Goal: Information Seeking & Learning: Find specific fact

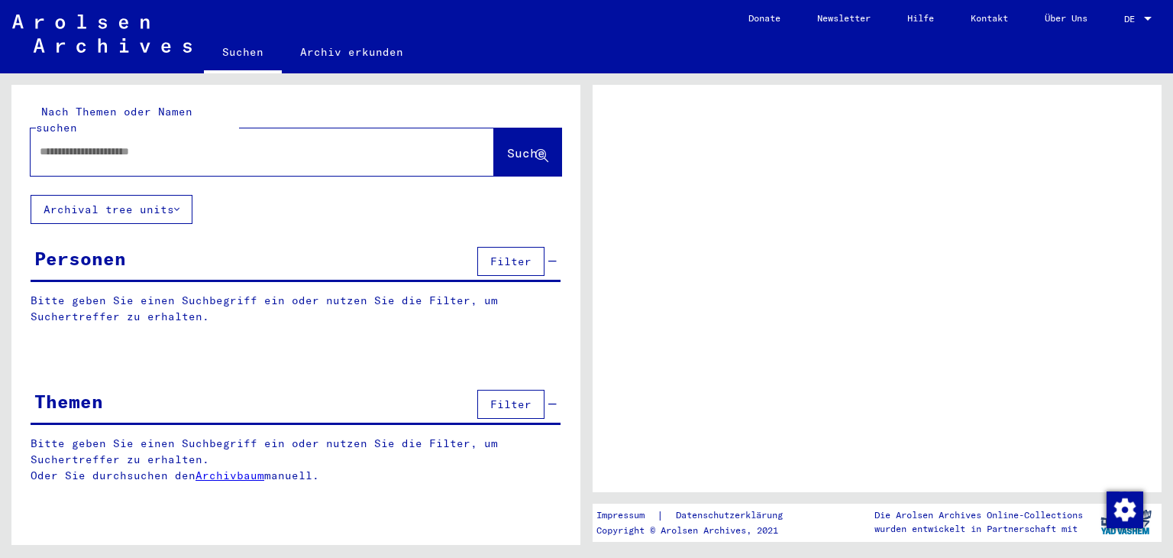
click at [202, 243] on div "Personen Filter" at bounding box center [296, 262] width 530 height 39
click at [172, 144] on input "text" at bounding box center [249, 152] width 418 height 16
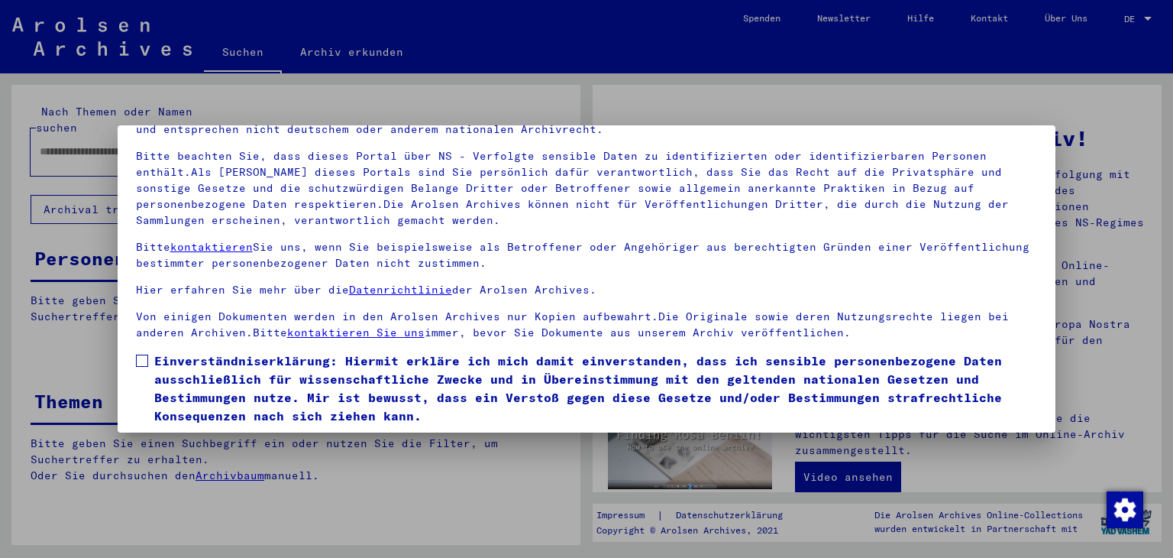
scroll to position [131, 0]
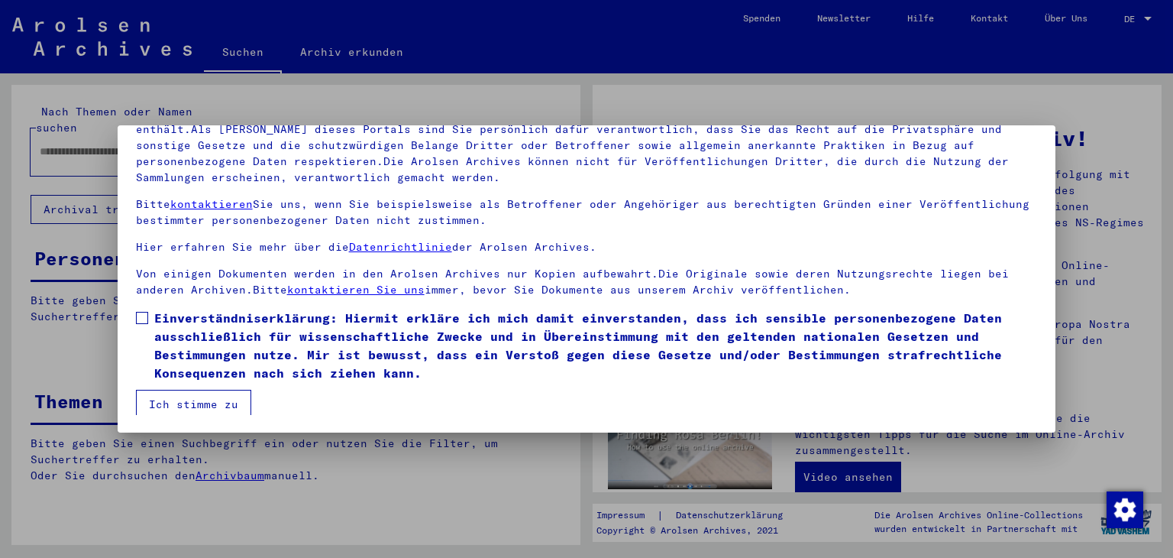
click at [146, 316] on span at bounding box center [142, 318] width 12 height 12
click at [205, 407] on button "Ich stimme zu" at bounding box center [193, 404] width 115 height 29
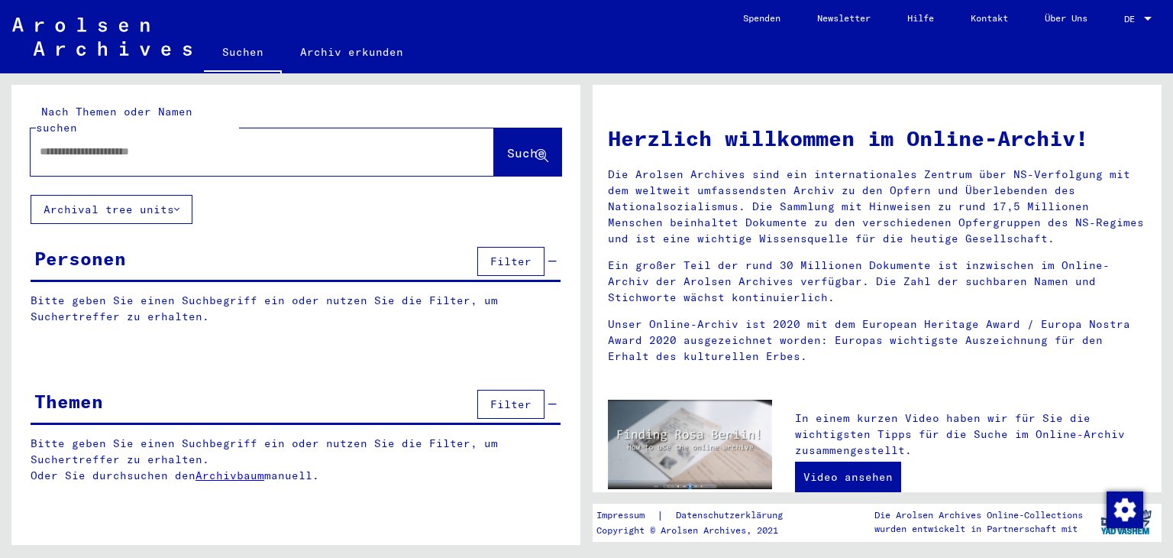
click at [149, 144] on input "text" at bounding box center [244, 152] width 409 height 16
type input "**********"
click at [507, 145] on span "Suche" at bounding box center [526, 152] width 38 height 15
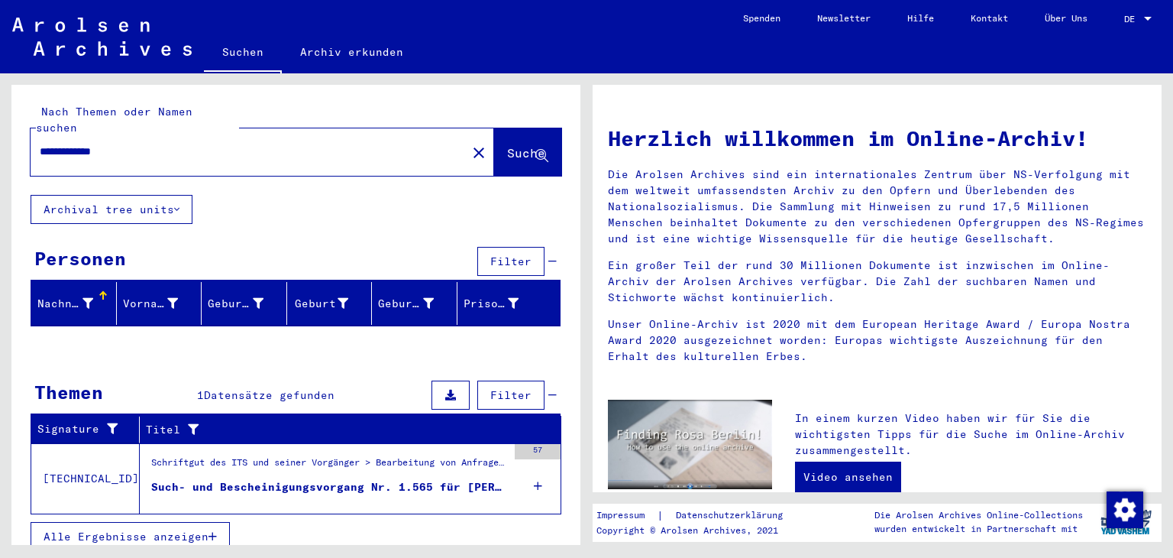
click at [296, 479] on div "Such- und Bescheinigungsvorgang Nr. 1.565 für [PERSON_NAME] geboren [DEMOGRAPHI…" at bounding box center [329, 487] width 356 height 16
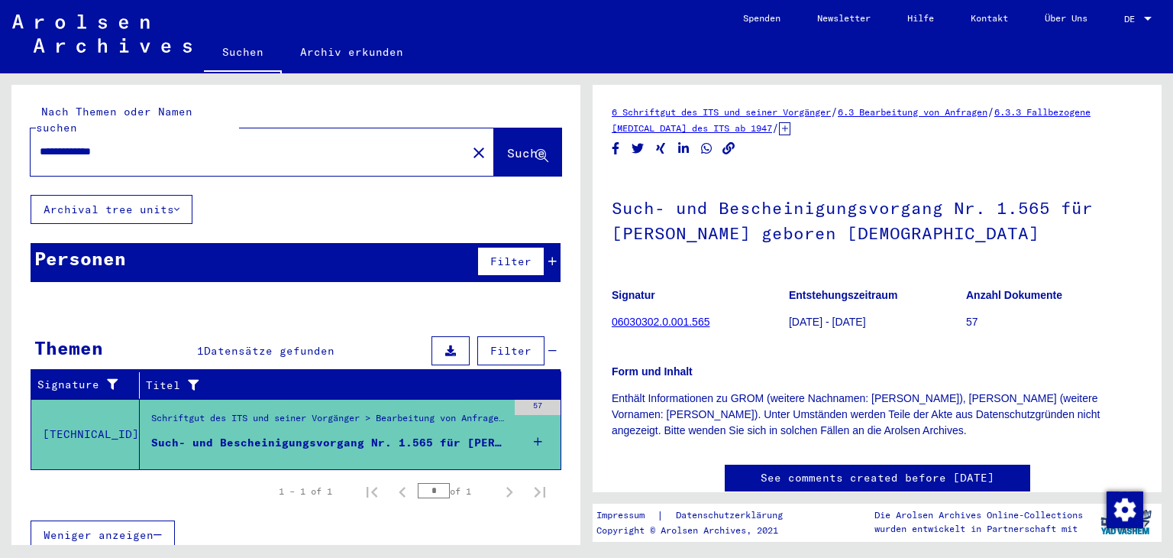
click at [651, 321] on link "06030302.0.001.565" at bounding box center [661, 322] width 98 height 12
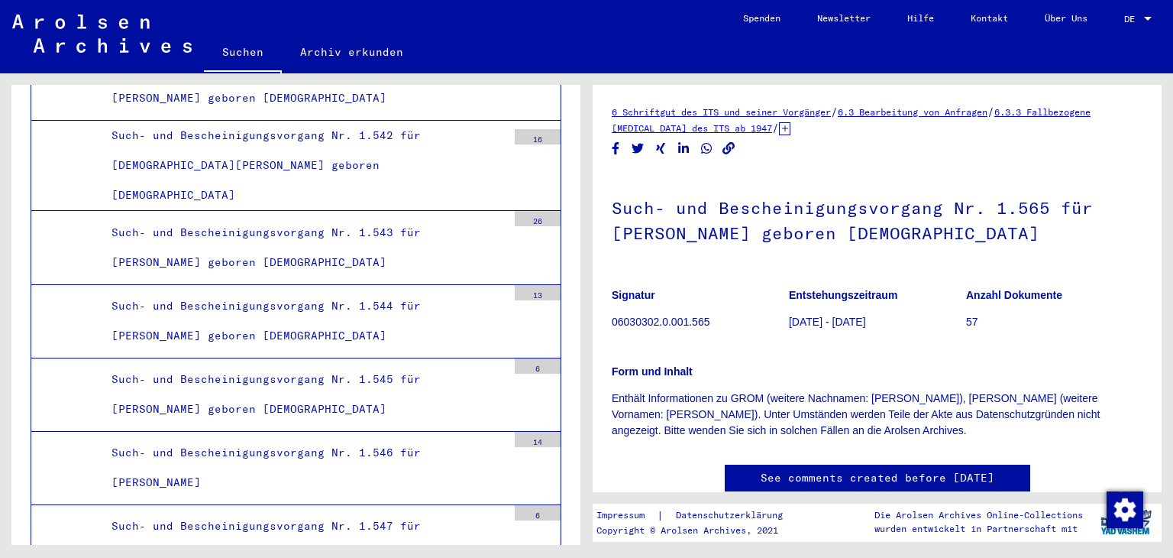
scroll to position [4328, 0]
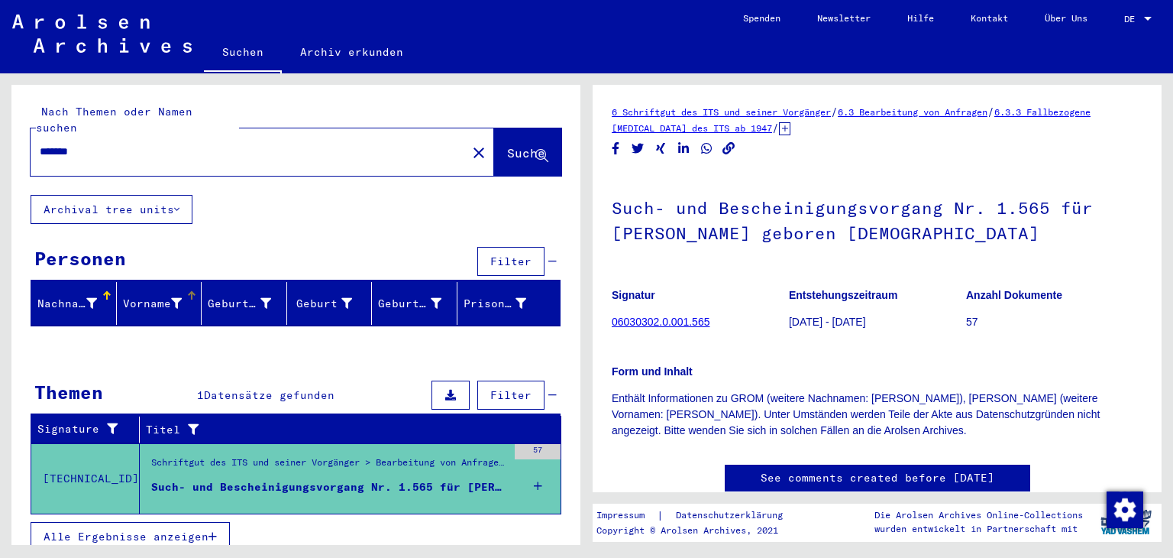
click at [152, 296] on div "Vorname" at bounding box center [153, 304] width 60 height 16
drag, startPoint x: 107, startPoint y: 138, endPoint x: 20, endPoint y: 137, distance: 87.1
click at [20, 137] on div "Nach Themen oder Namen suchen ******* close Suche" at bounding box center [295, 140] width 569 height 110
type input "****"
click at [520, 145] on span "Suche" at bounding box center [526, 152] width 38 height 15
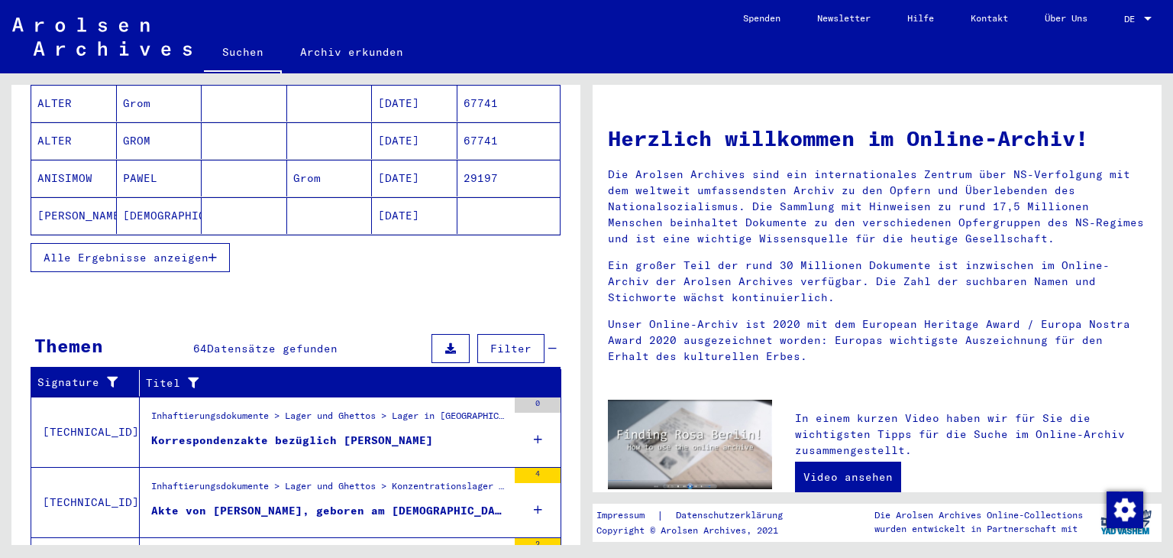
scroll to position [506, 0]
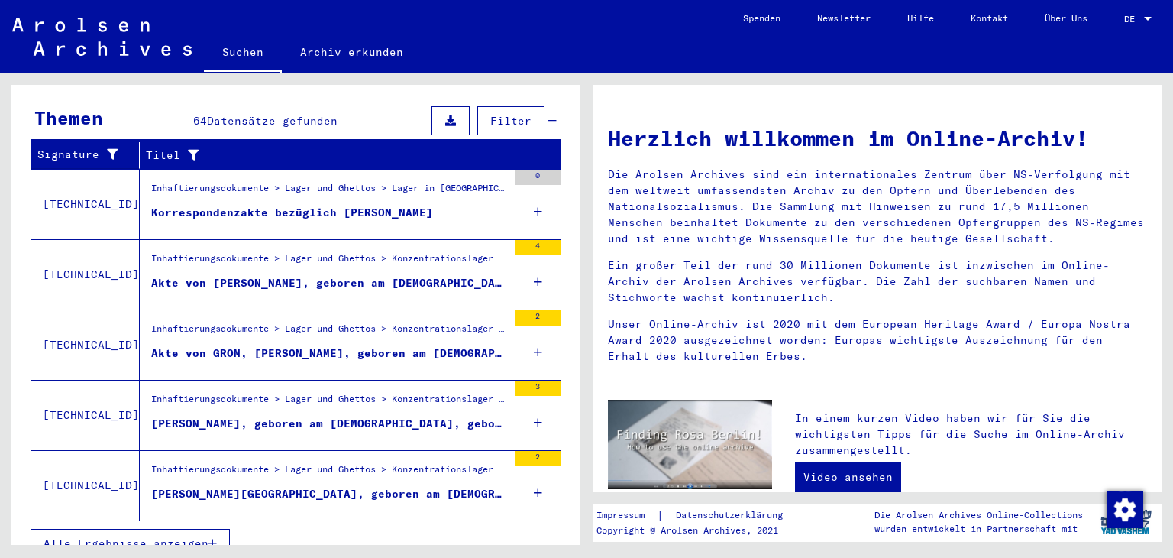
click at [281, 345] on div "Akte von GROM, [PERSON_NAME], geboren am [DEMOGRAPHIC_DATA]" at bounding box center [329, 353] width 356 height 16
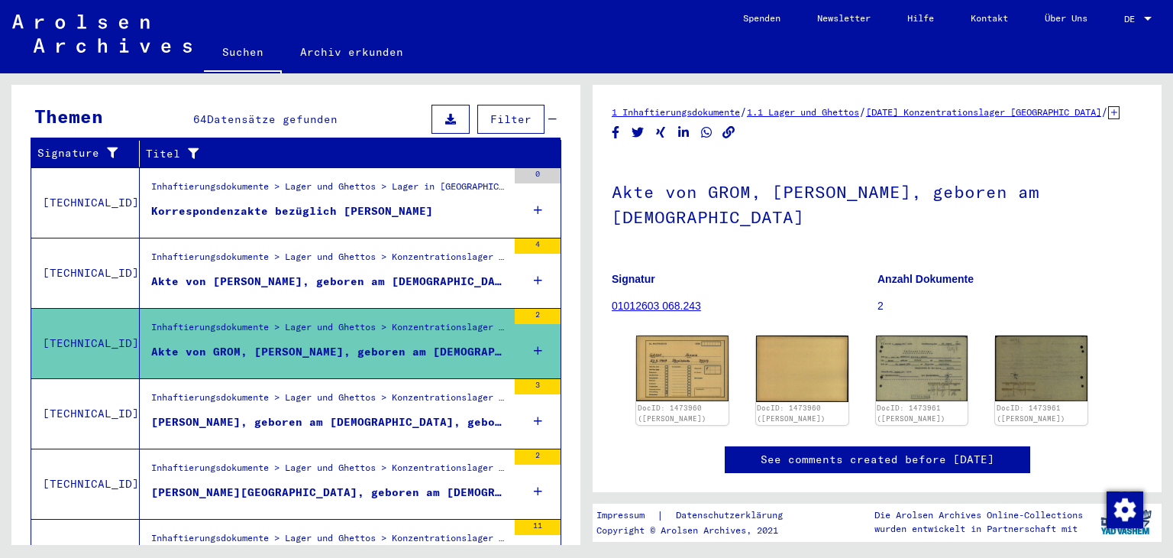
click at [651, 299] on link "01012603 068.243" at bounding box center [656, 305] width 89 height 12
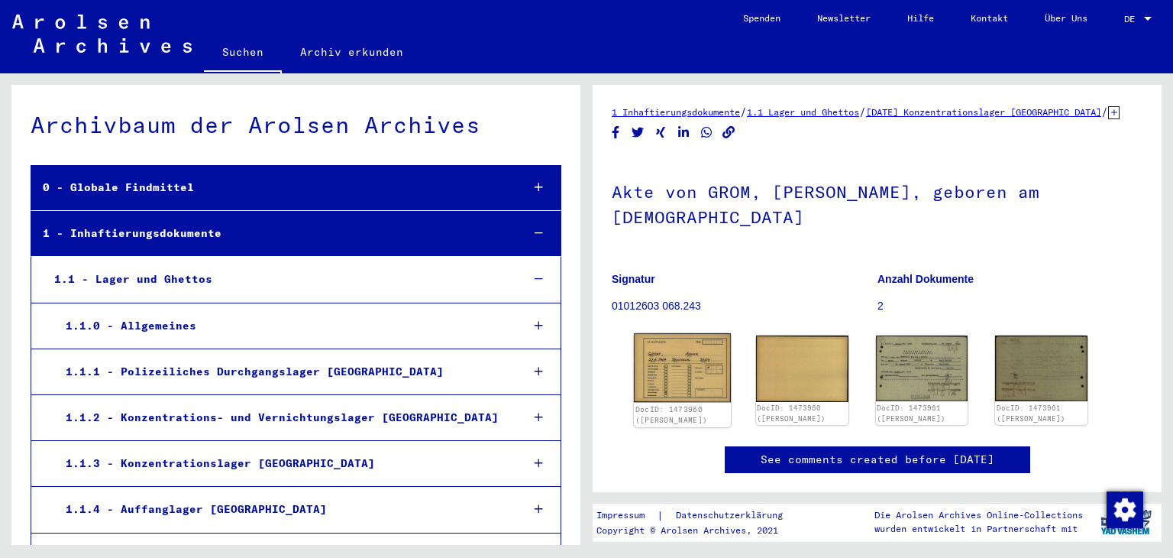
scroll to position [26239, 0]
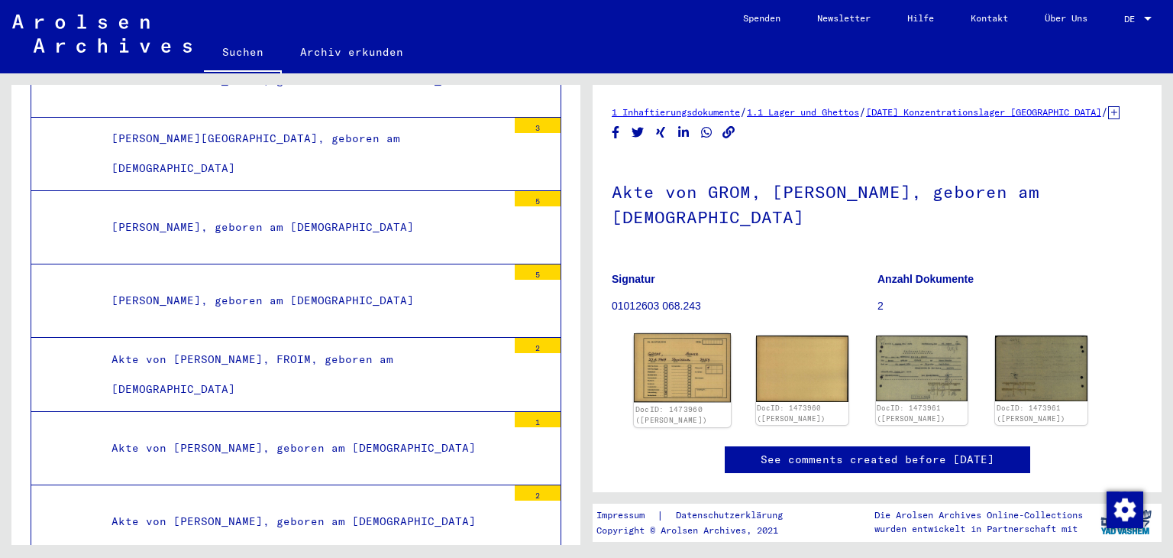
click at [688, 358] on img at bounding box center [682, 367] width 97 height 69
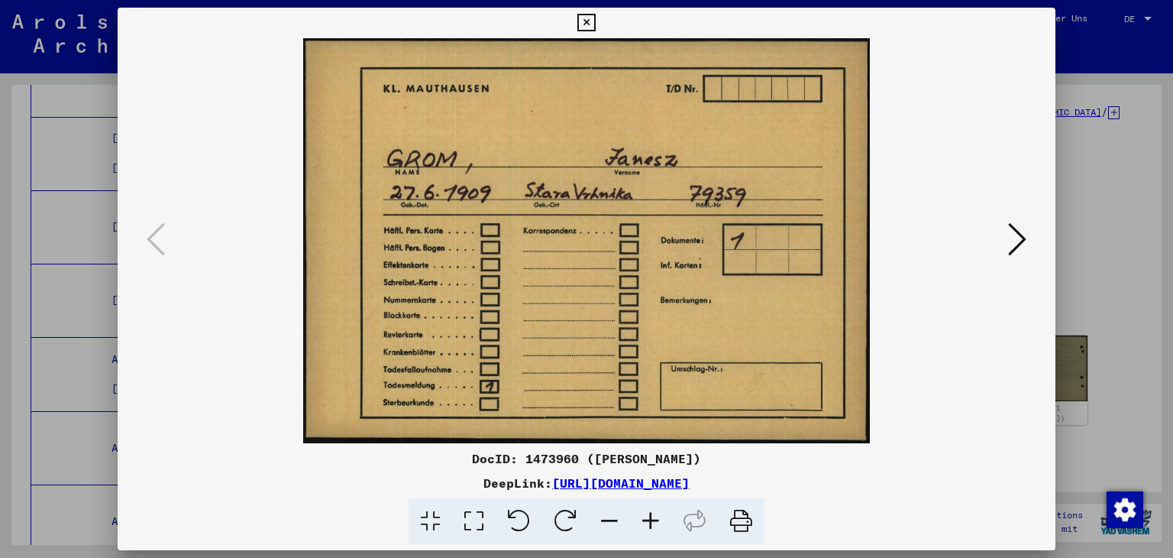
click at [1018, 243] on icon at bounding box center [1017, 239] width 18 height 37
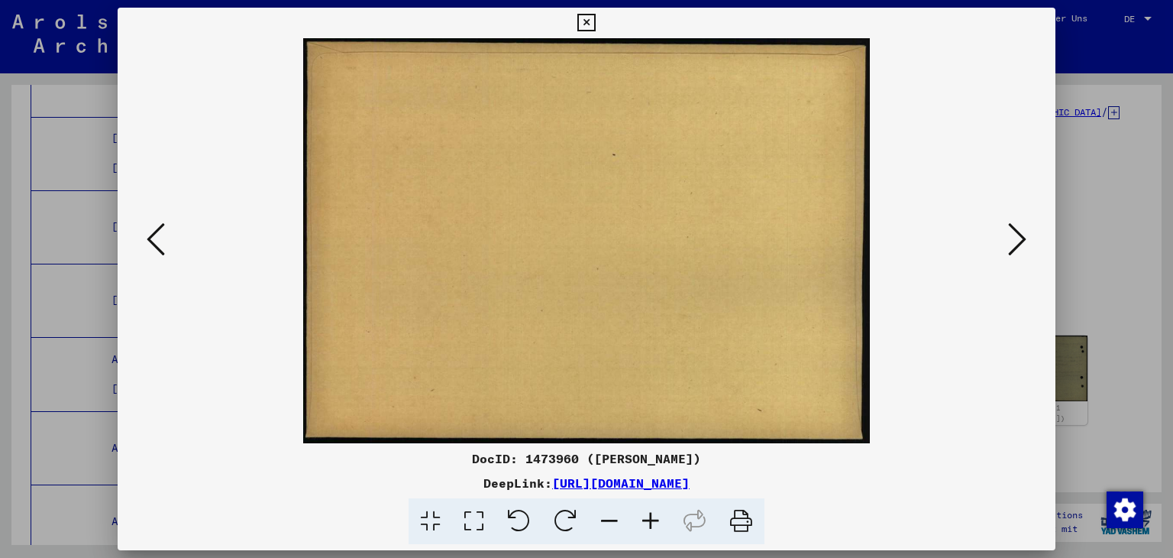
click at [1018, 239] on icon at bounding box center [1017, 239] width 18 height 37
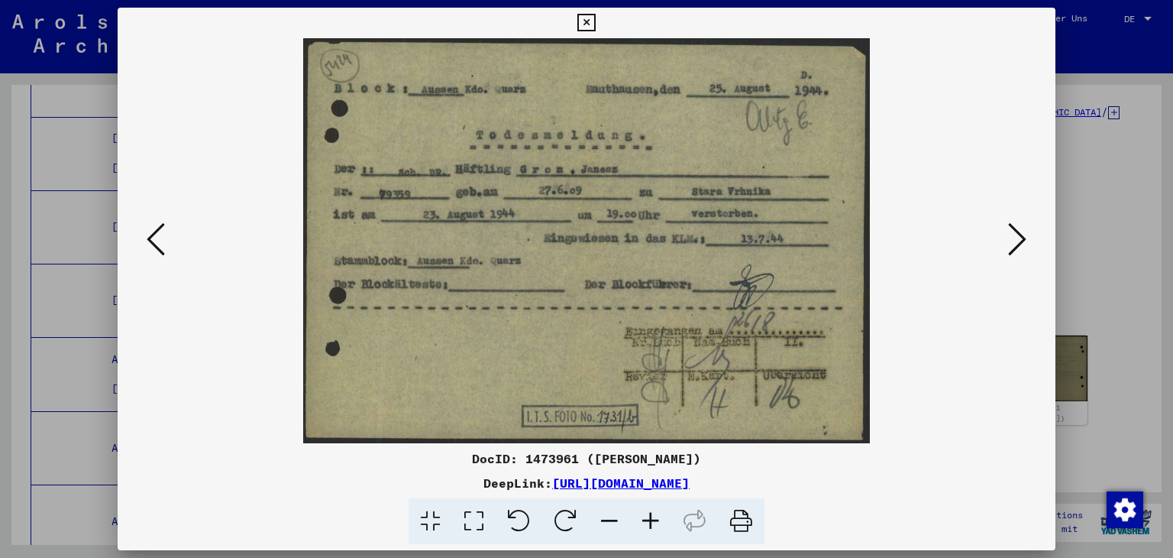
click at [1018, 239] on icon at bounding box center [1017, 239] width 18 height 37
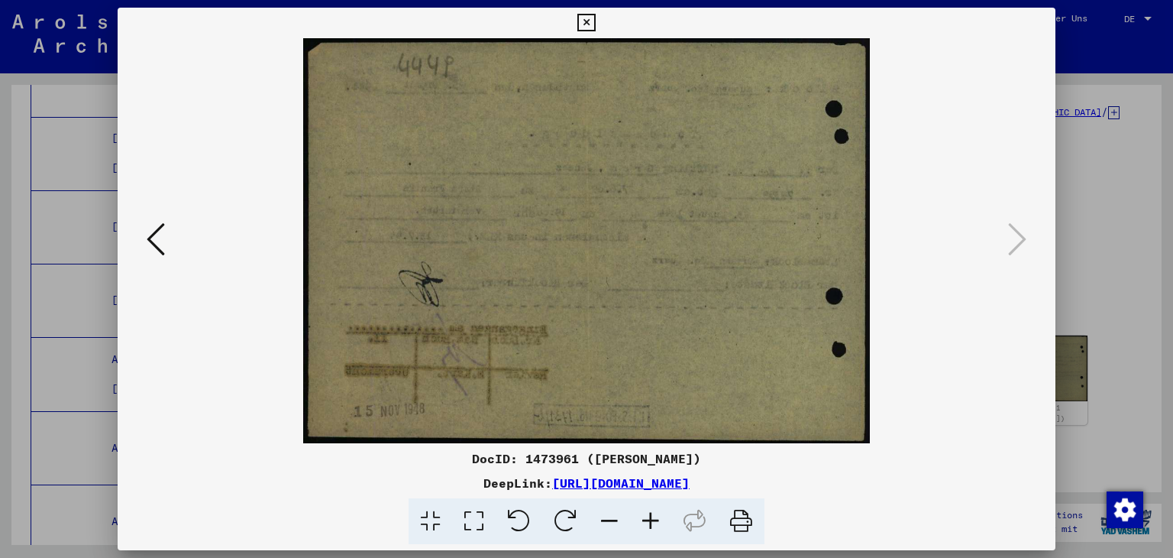
click at [589, 23] on icon at bounding box center [587, 23] width 18 height 18
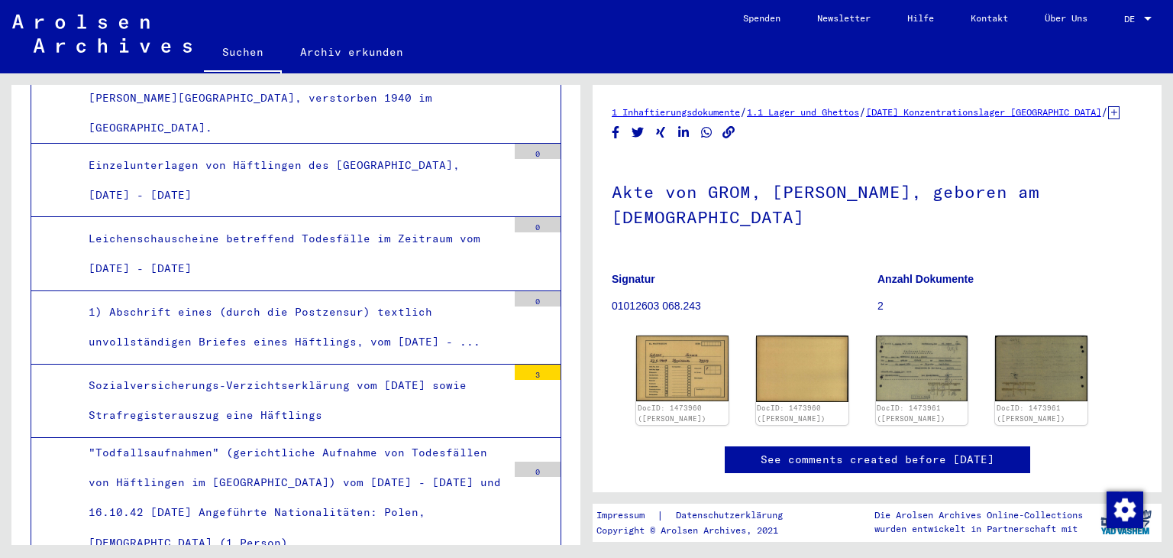
scroll to position [0, 0]
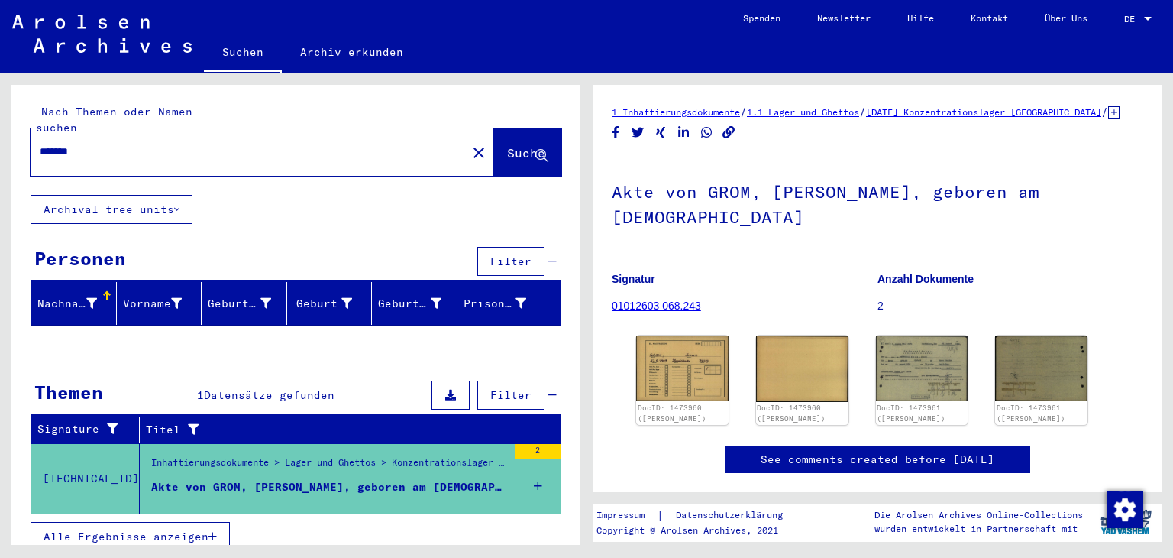
click at [90, 144] on input "*******" at bounding box center [249, 152] width 418 height 16
type input "*"
type input "**********"
click at [516, 145] on span "Suche" at bounding box center [526, 152] width 38 height 15
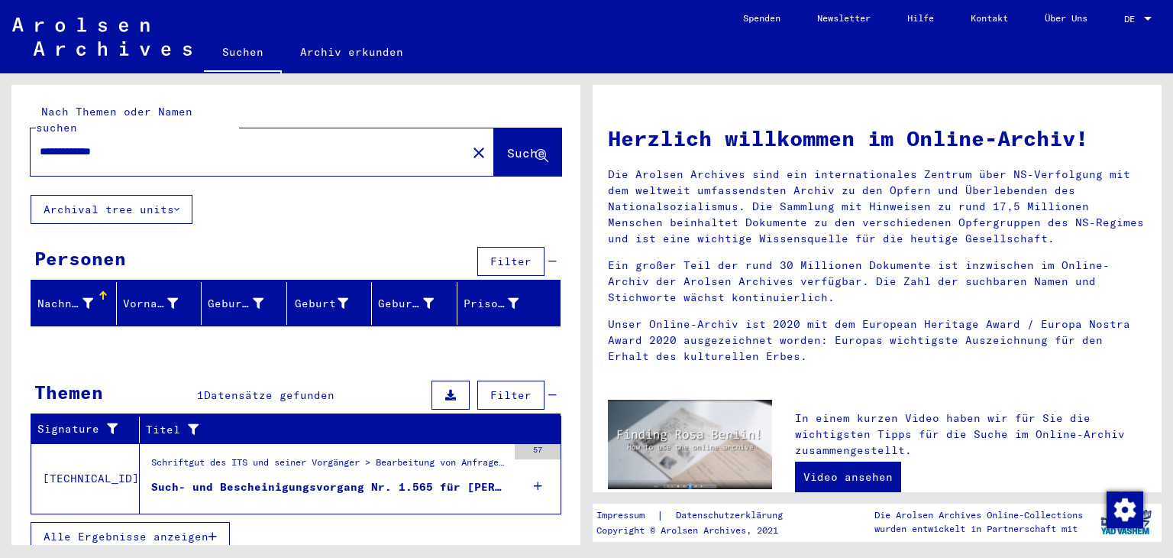
click at [285, 479] on div "Such- und Bescheinigungsvorgang Nr. 1.565 für [PERSON_NAME] geboren [DEMOGRAPHI…" at bounding box center [329, 487] width 356 height 16
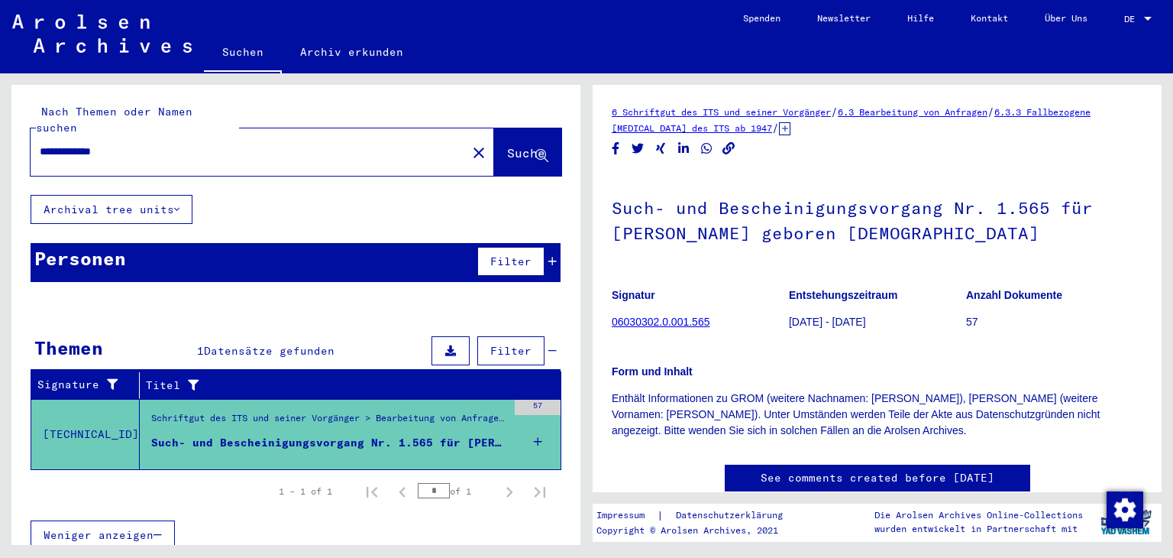
click at [687, 322] on link "06030302.0.001.565" at bounding box center [661, 322] width 98 height 12
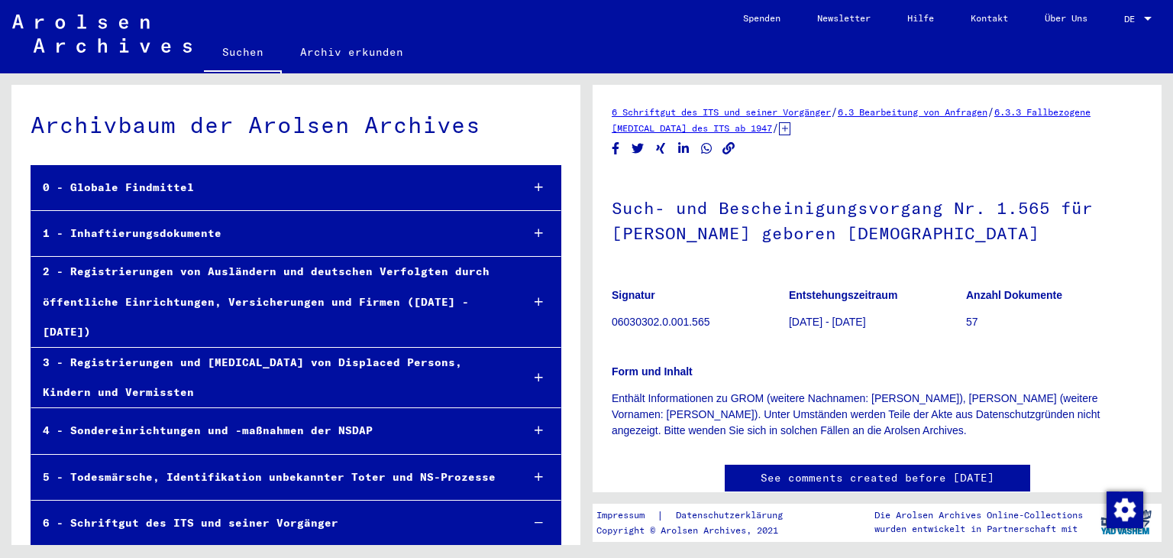
scroll to position [5661, 0]
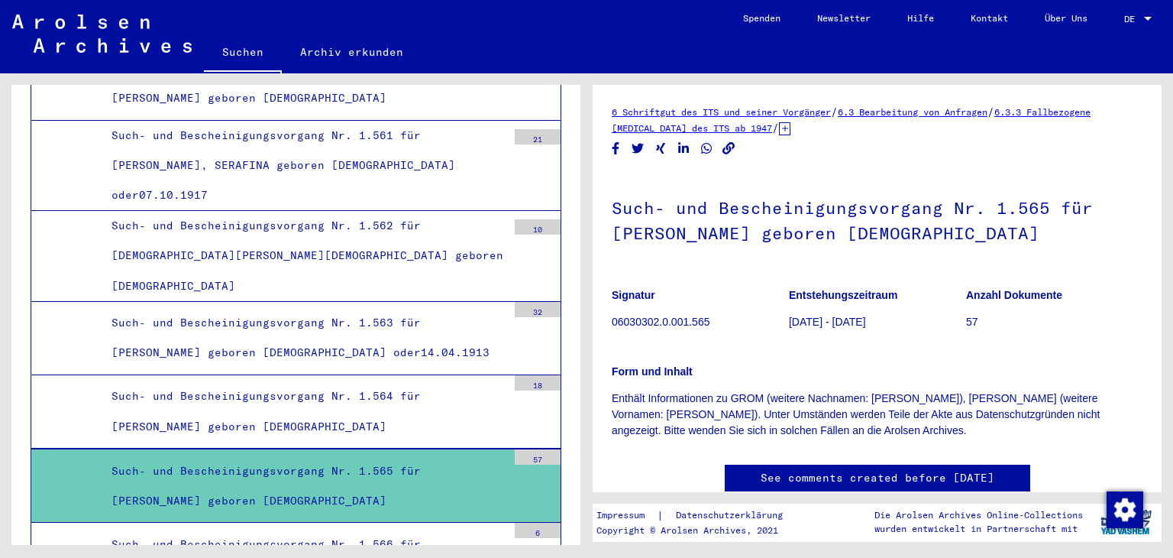
click at [419, 456] on div "Such- und Bescheinigungsvorgang Nr. 1.565 für [PERSON_NAME] geboren [DEMOGRAPHI…" at bounding box center [303, 486] width 407 height 60
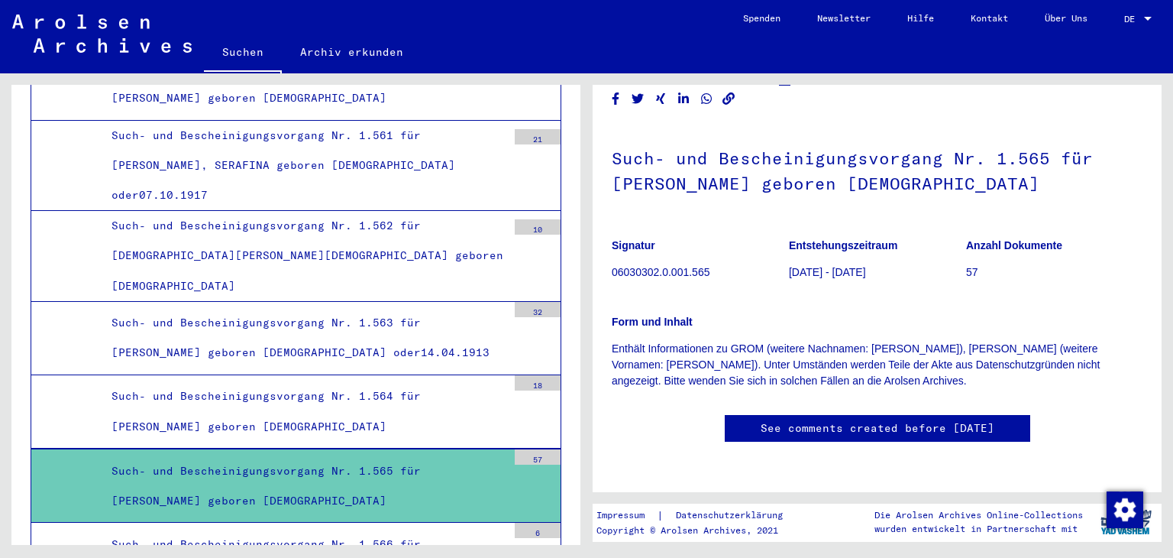
scroll to position [324, 0]
click at [370, 456] on div "Such- und Bescheinigungsvorgang Nr. 1.565 für [PERSON_NAME] geboren [DEMOGRAPHI…" at bounding box center [303, 486] width 407 height 60
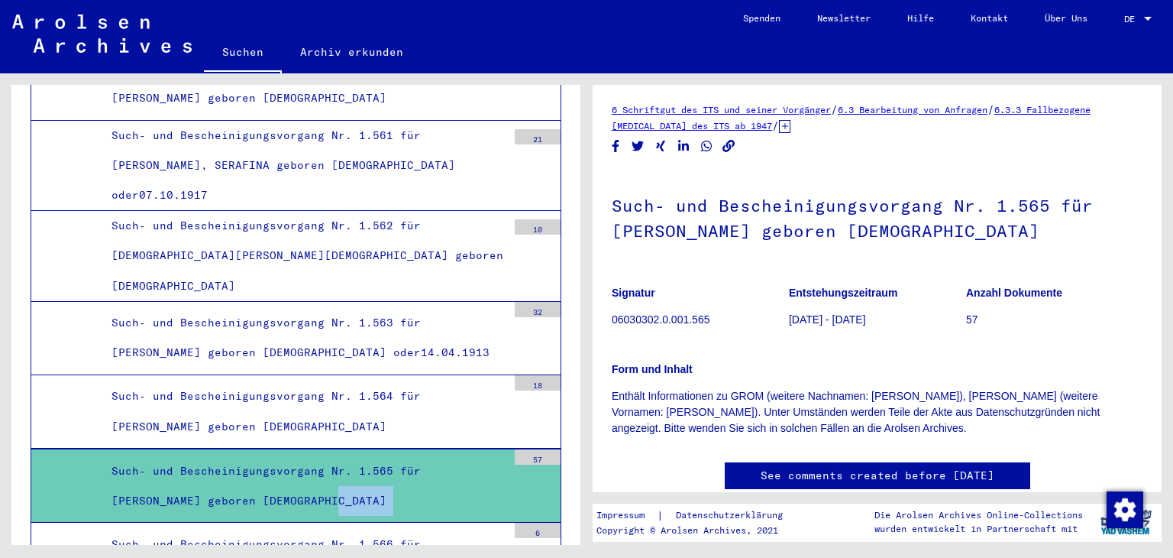
scroll to position [0, 0]
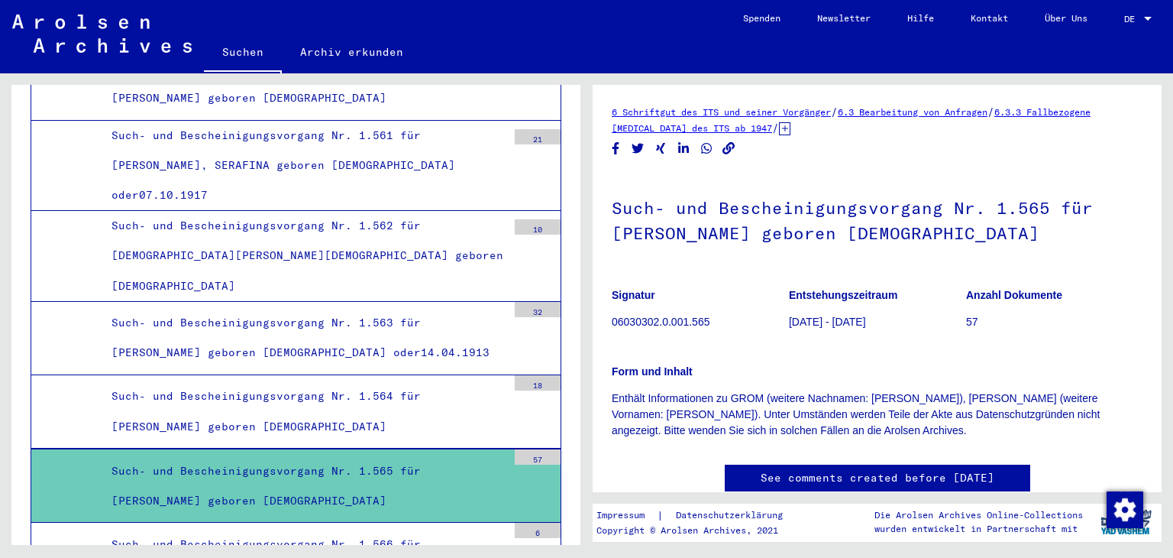
click at [895, 322] on p "[DATE] - [DATE]" at bounding box center [877, 322] width 176 height 16
click at [700, 123] on link "6.3.3 Fallbezogene [MEDICAL_DATA] des ITS ab 1947" at bounding box center [851, 120] width 479 height 28
click at [876, 236] on h1 "Such- und Bescheinigungsvorgang Nr. 1.565 für [PERSON_NAME] geboren [DEMOGRAPHI…" at bounding box center [877, 219] width 531 height 92
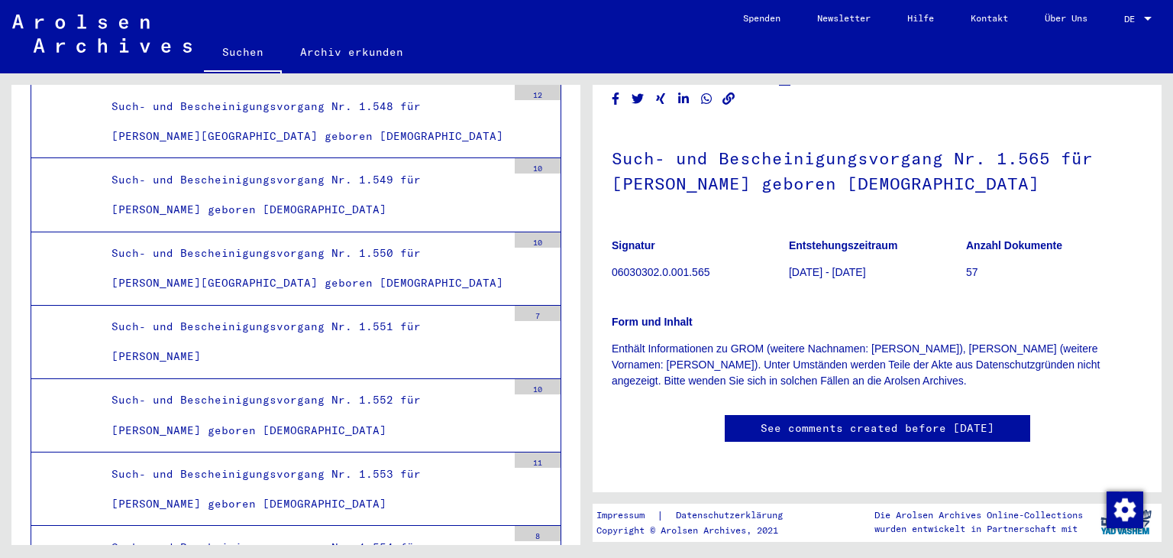
scroll to position [4642, 0]
